Goal: Complete application form

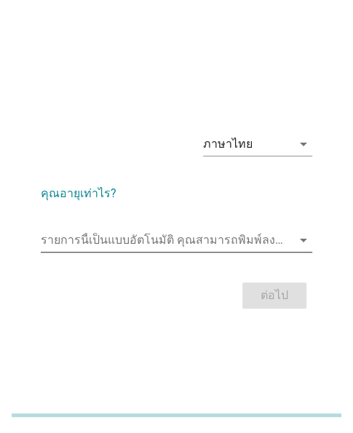
click at [180, 239] on input "รายการนี้เป็นแบบอัตโนมัติ คุณสามารถพิมพ์ลงในรายการนี้" at bounding box center [166, 239] width 251 height 23
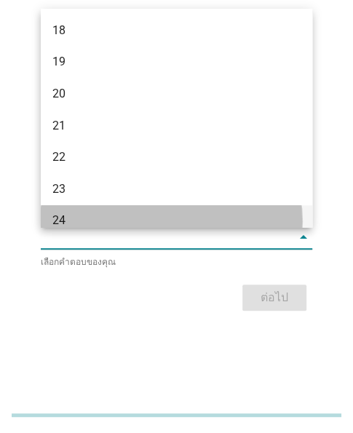
click at [81, 222] on div "24" at bounding box center [166, 220] width 228 height 17
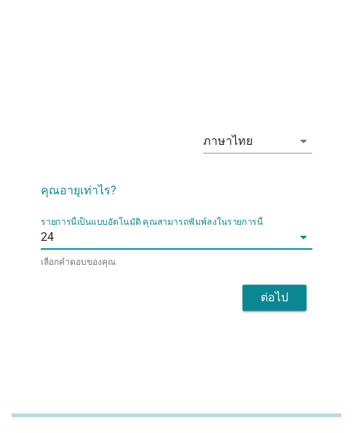
click at [231, 281] on div "ต่อไป" at bounding box center [176, 297] width 271 height 35
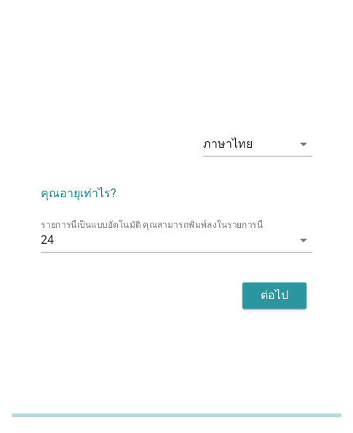
drag, startPoint x: 246, startPoint y: 306, endPoint x: 183, endPoint y: 308, distance: 62.6
click at [239, 308] on div "ต่อไป" at bounding box center [176, 295] width 271 height 35
drag, startPoint x: 274, startPoint y: 293, endPoint x: 49, endPoint y: 330, distance: 227.7
click at [274, 295] on div "ต่อไป" at bounding box center [274, 295] width 41 height 17
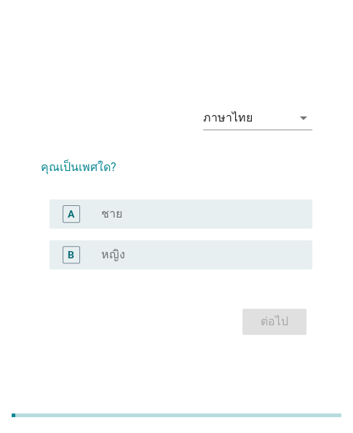
click at [193, 252] on div "radio_button_unchecked หญิง" at bounding box center [195, 254] width 188 height 15
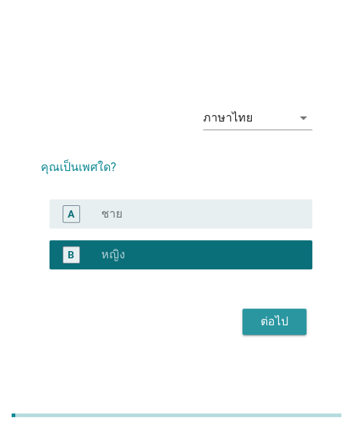
drag, startPoint x: 281, startPoint y: 319, endPoint x: 105, endPoint y: 322, distance: 176.1
click at [279, 319] on div "ต่อไป" at bounding box center [274, 321] width 41 height 17
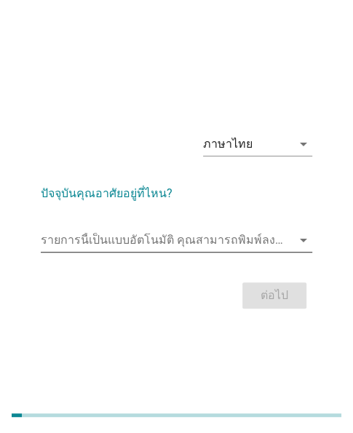
click at [128, 228] on input "รายการนี้เป็นแบบอัตโนมัติ คุณสามารถพิมพ์ลงในรายการนี้" at bounding box center [166, 239] width 251 height 23
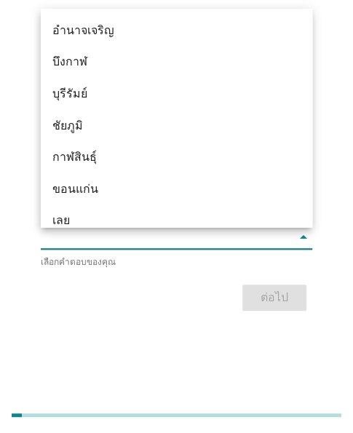
click at [124, 242] on input "รายการนี้เป็นแบบอัตโนมัติ คุณสามารถพิมพ์ลงในรายการนี้" at bounding box center [166, 237] width 251 height 23
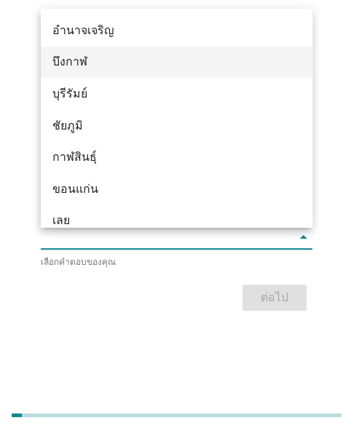
click at [88, 63] on div "บึงกาฬ" at bounding box center [166, 61] width 228 height 17
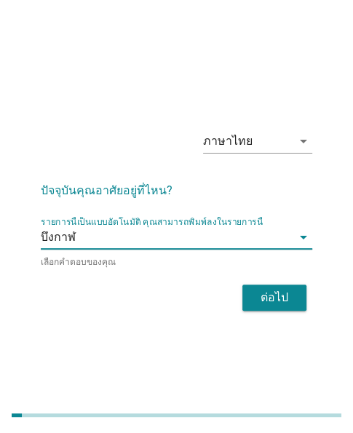
click at [100, 266] on div "เลือกคำตอบของคุณ" at bounding box center [176, 262] width 271 height 14
click at [263, 299] on div "ต่อไป" at bounding box center [274, 297] width 41 height 17
